Goal: Go to known website: Go to known website

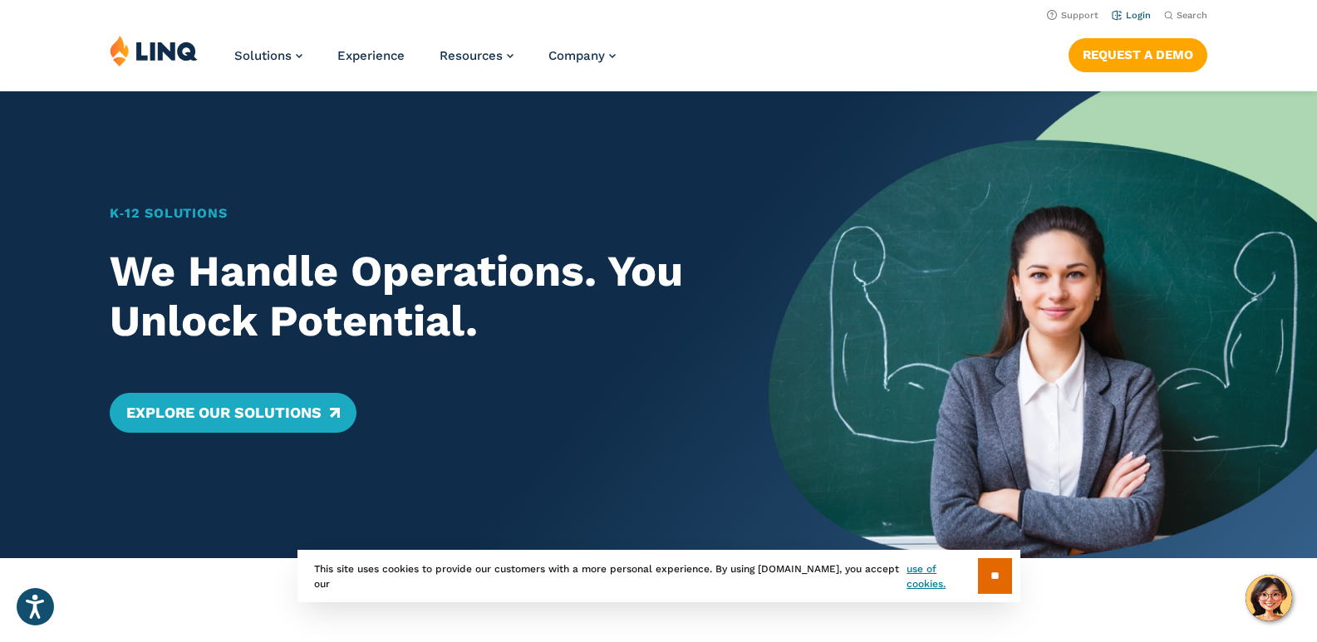
click at [1146, 15] on link "Login" at bounding box center [1131, 15] width 39 height 11
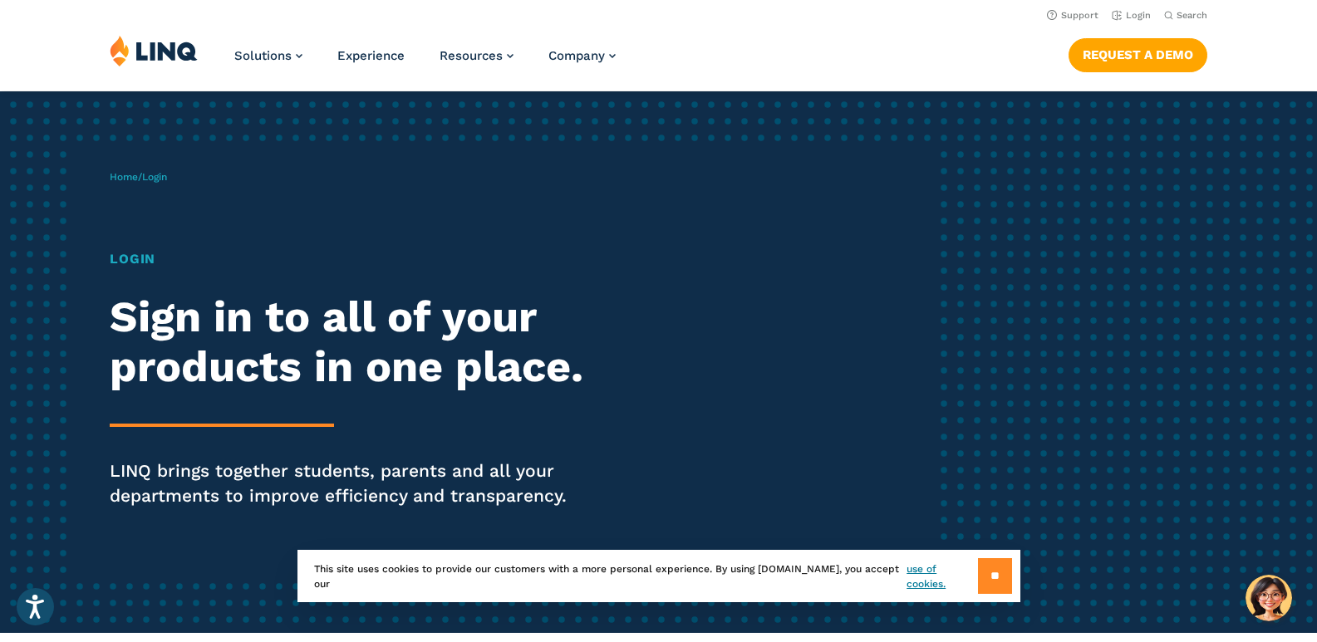
click at [999, 592] on input "**" at bounding box center [995, 576] width 34 height 36
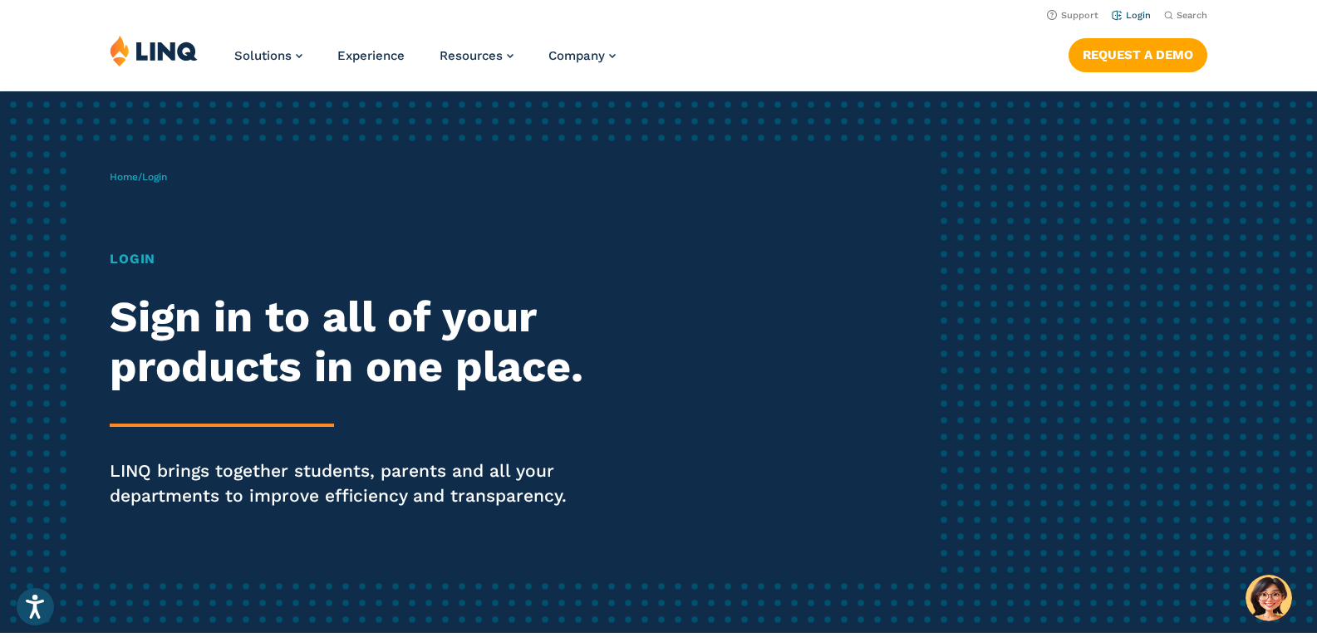
click at [1124, 10] on link "Login" at bounding box center [1131, 15] width 39 height 11
click at [490, 387] on h2 "Sign in to all of your products in one place." at bounding box center [364, 342] width 508 height 100
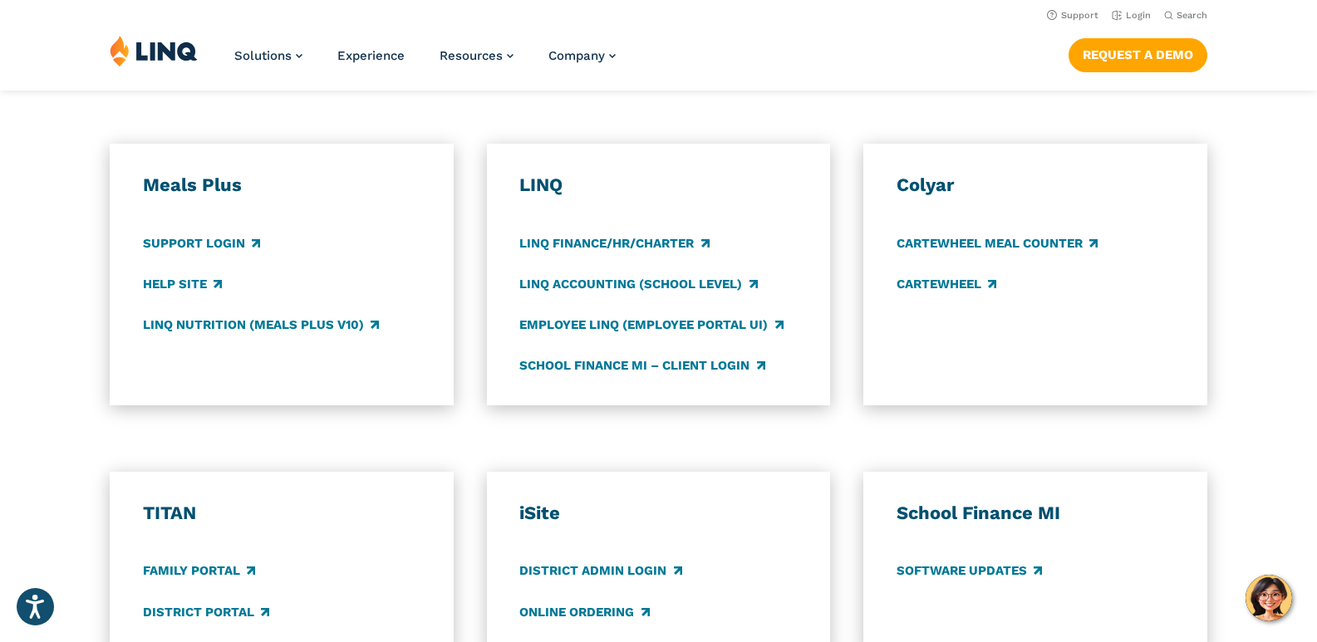
scroll to position [831, 0]
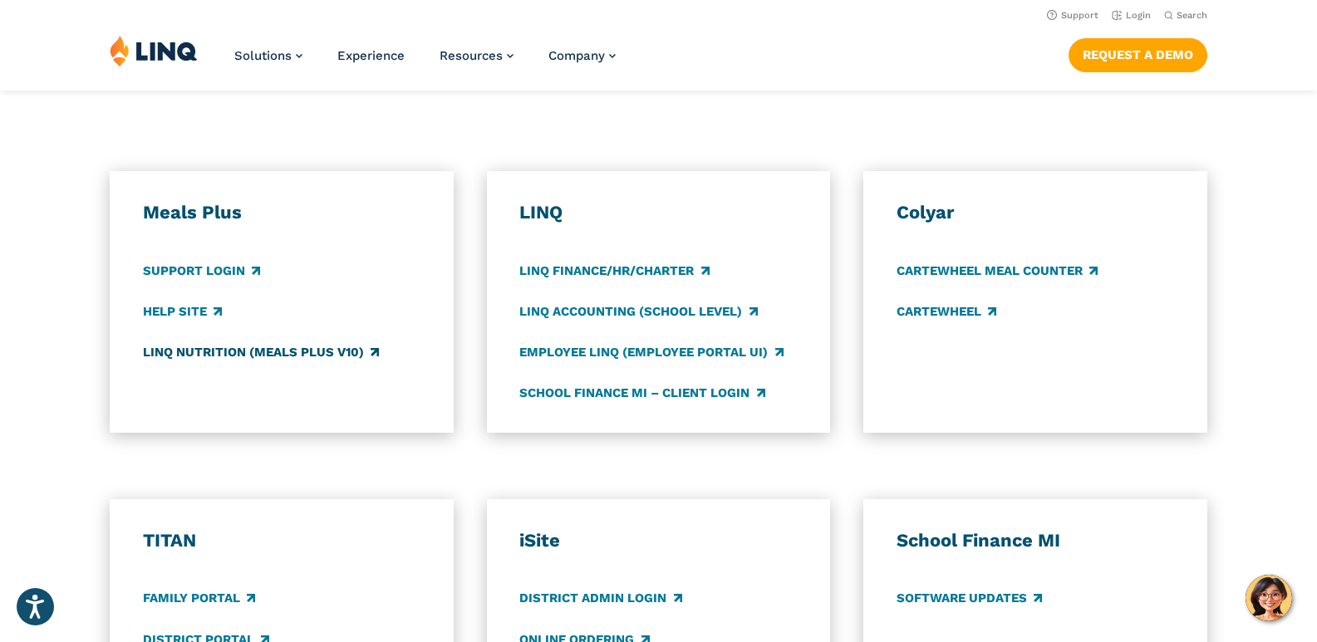
click at [249, 361] on link "LINQ Nutrition (Meals Plus v10)" at bounding box center [261, 352] width 236 height 18
